Goal: Task Accomplishment & Management: Use online tool/utility

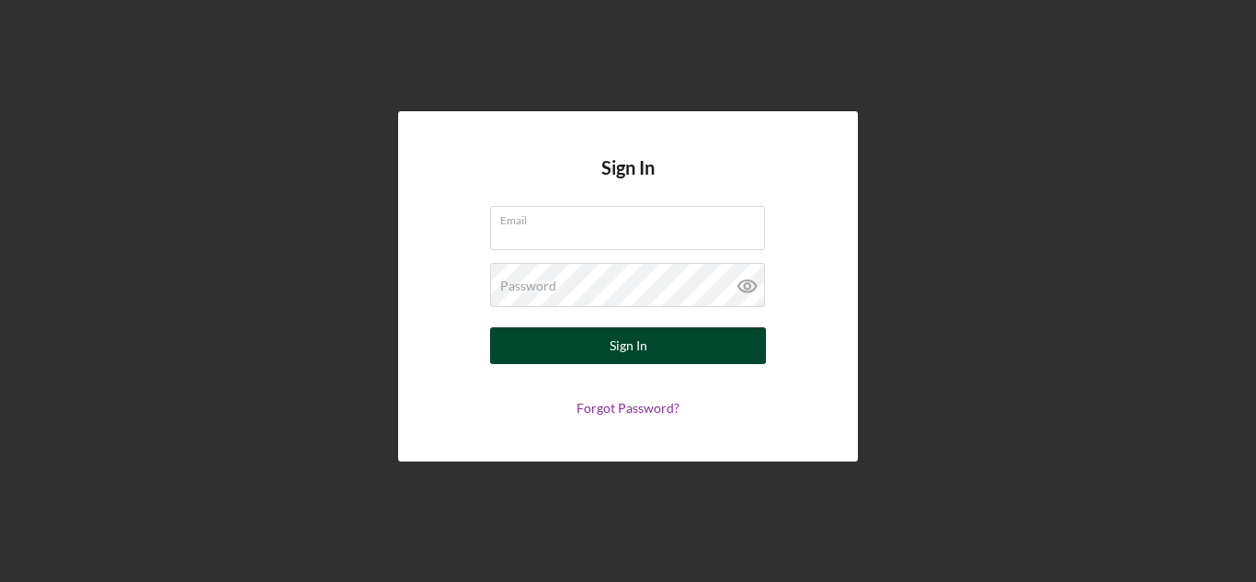
type input "[EMAIL_ADDRESS][DOMAIN_NAME]"
click at [634, 353] on div "Sign In" at bounding box center [629, 345] width 38 height 37
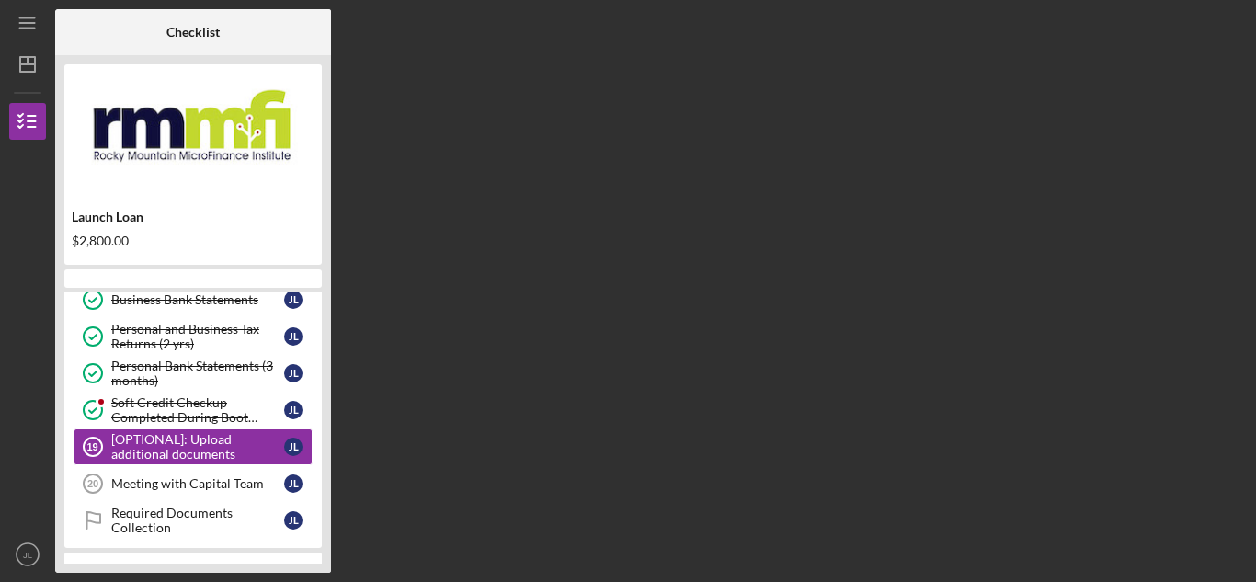
scroll to position [440, 0]
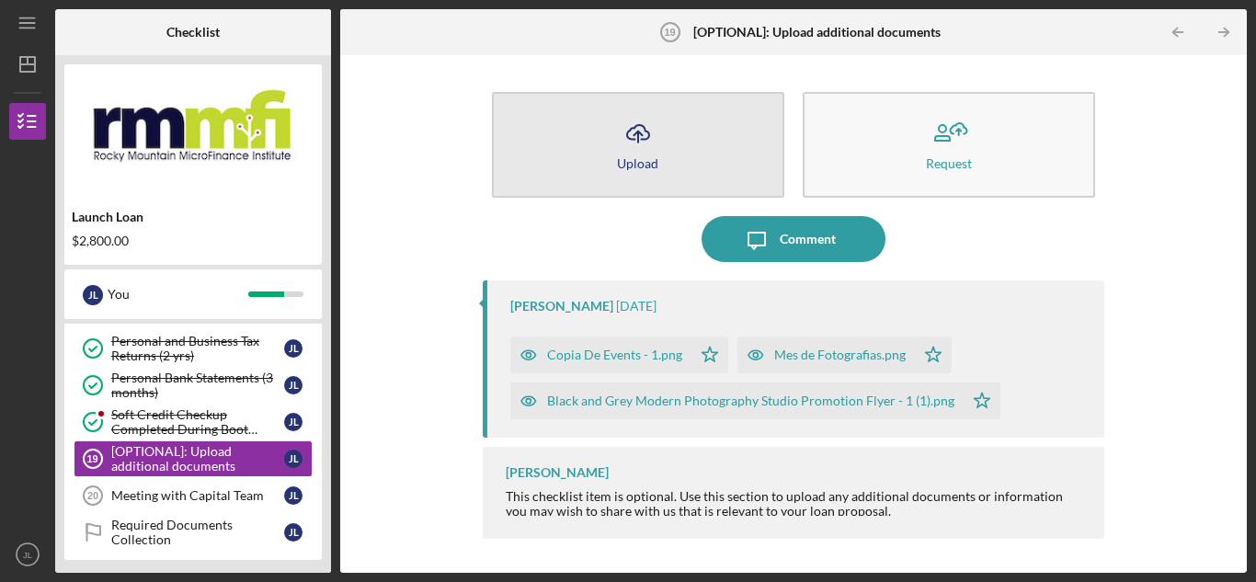
click at [646, 169] on div "Upload" at bounding box center [637, 163] width 41 height 14
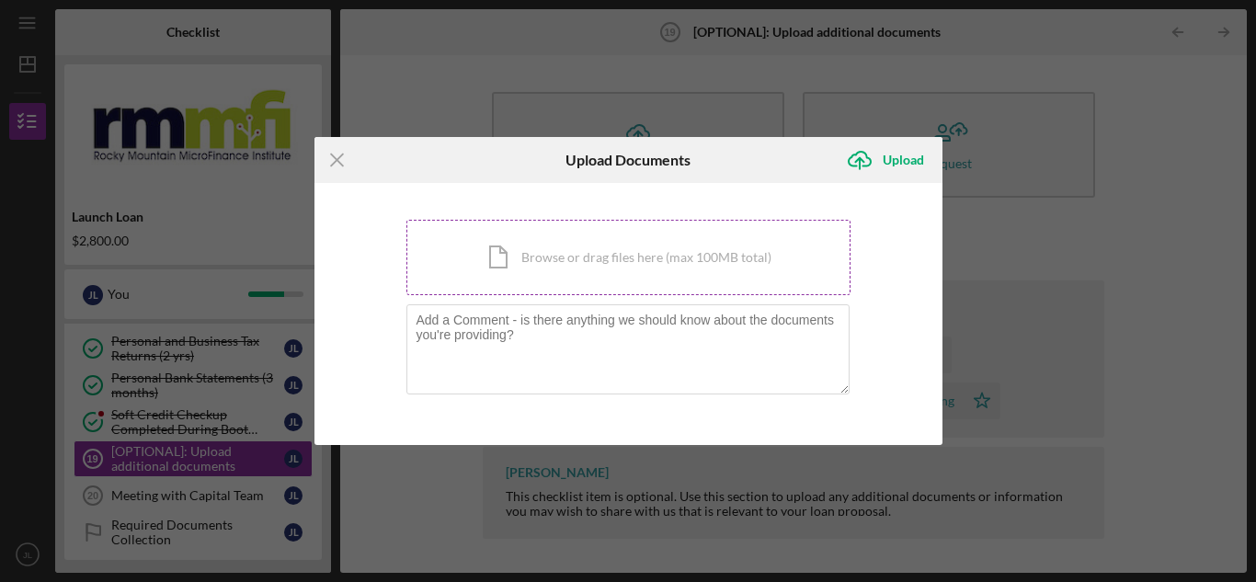
click at [569, 269] on div "Icon/Document Browse or drag files here (max 100MB total) Tap to choose files o…" at bounding box center [628, 257] width 444 height 75
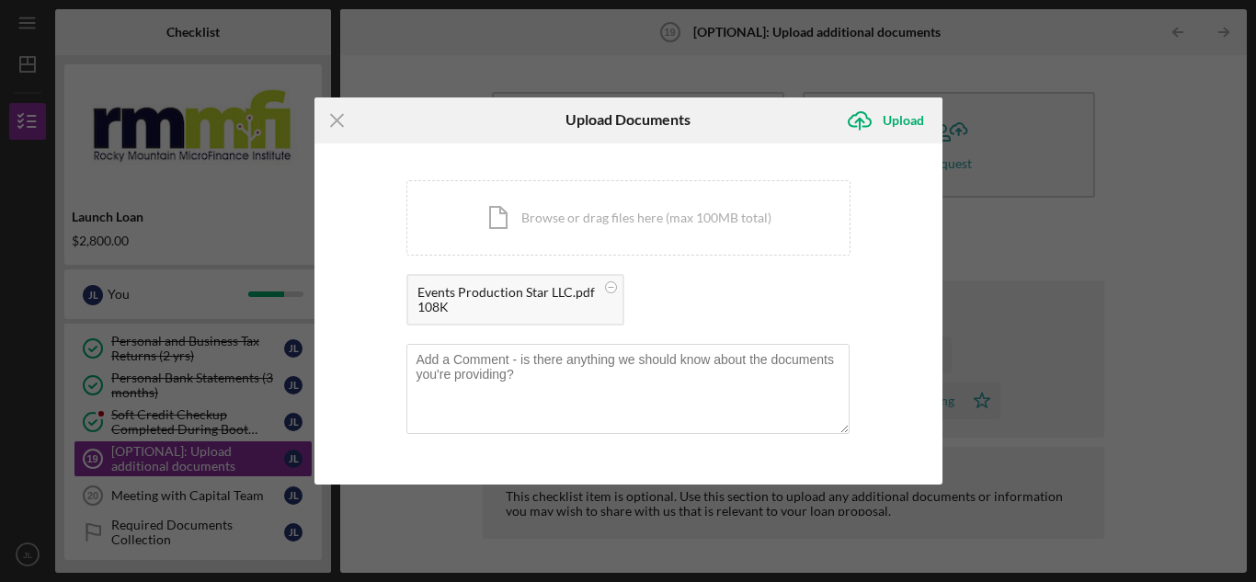
drag, startPoint x: 571, startPoint y: 301, endPoint x: 573, endPoint y: 315, distance: 14.8
click at [573, 315] on div "Events Production Star LLC.pdf 108K" at bounding box center [515, 299] width 218 height 51
click at [897, 121] on div "Upload" at bounding box center [903, 120] width 41 height 37
